Goal: Navigation & Orientation: Find specific page/section

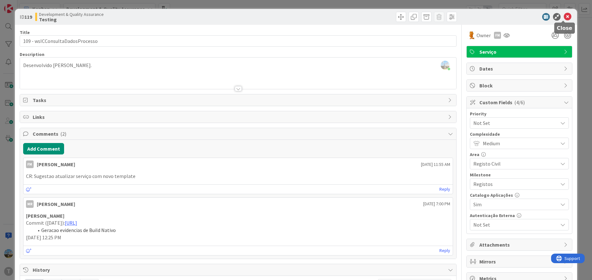
click at [564, 17] on icon at bounding box center [568, 17] width 8 height 8
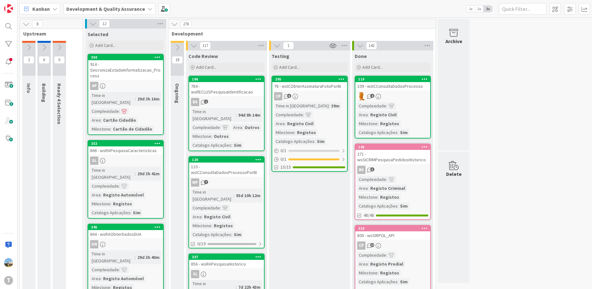
click at [321, 103] on div "Time in Column : 39m Complexidade : Area : Registo Civil Milestone : Registos C…" at bounding box center [309, 124] width 71 height 43
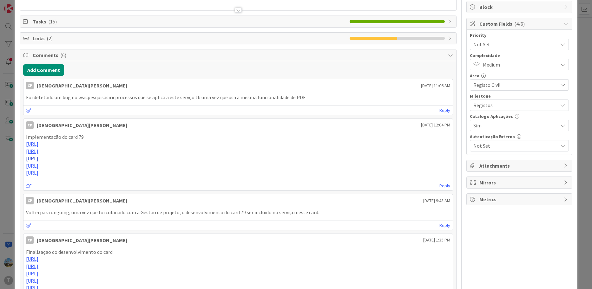
scroll to position [127, 0]
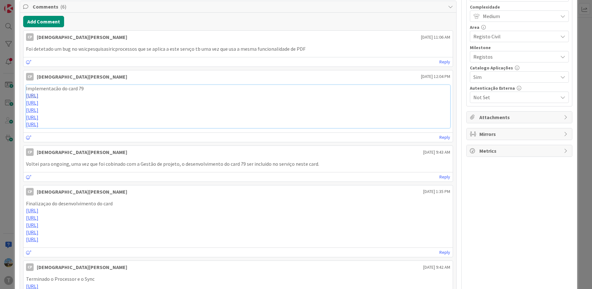
click at [38, 93] on link "[URL]" at bounding box center [32, 95] width 12 height 6
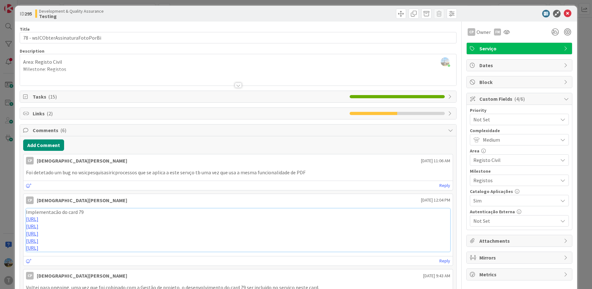
scroll to position [0, 0]
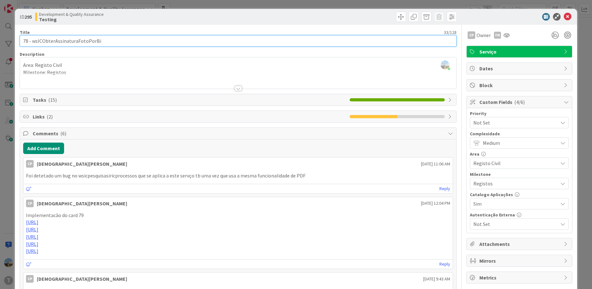
drag, startPoint x: 109, startPoint y: 45, endPoint x: 33, endPoint y: 45, distance: 75.8
click at [33, 45] on input "78 - wsICObterAssinaturaFotoPorBi" at bounding box center [238, 40] width 437 height 11
